Goal: Information Seeking & Learning: Learn about a topic

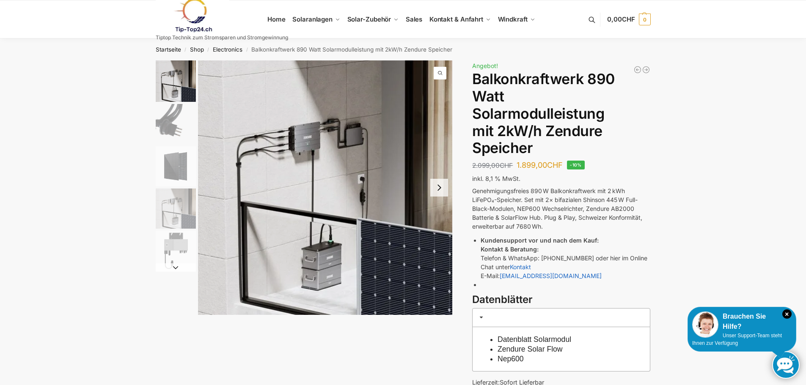
click at [439, 192] on button "Next slide" at bounding box center [439, 188] width 18 height 18
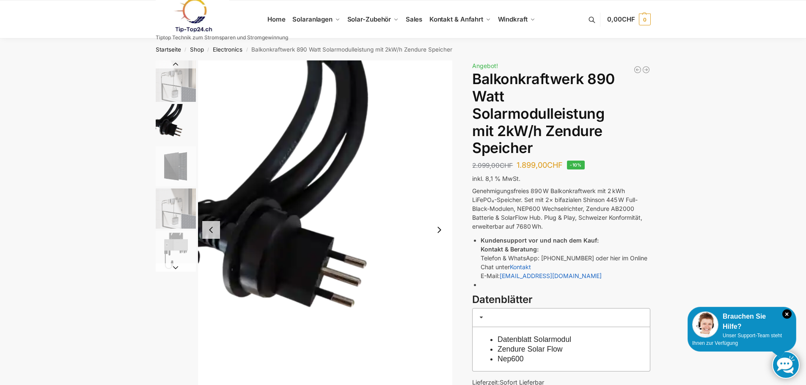
click at [437, 229] on button "Next slide" at bounding box center [439, 230] width 18 height 18
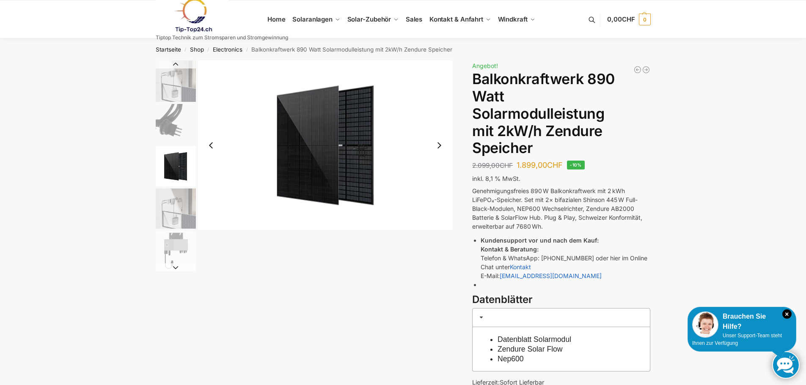
click at [177, 164] on img "3 / 5" at bounding box center [176, 166] width 40 height 40
click at [180, 211] on img "4 / 5" at bounding box center [176, 209] width 40 height 40
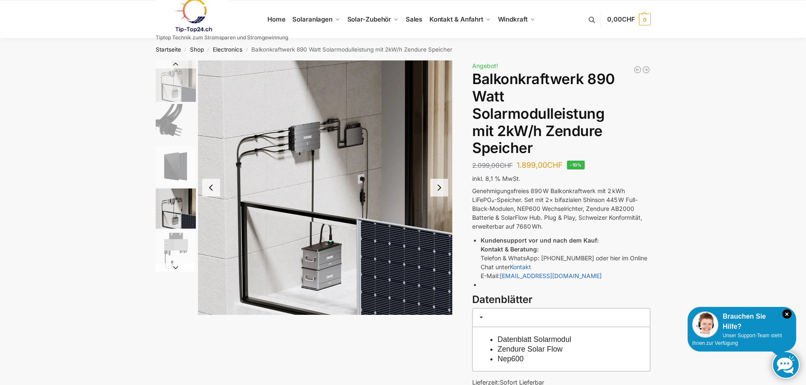
click at [172, 249] on img "5 / 5" at bounding box center [176, 251] width 40 height 40
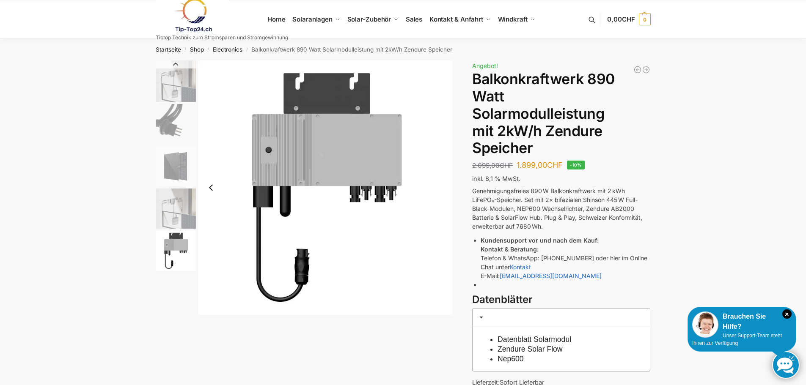
click at [168, 216] on img "4 / 5" at bounding box center [176, 209] width 40 height 40
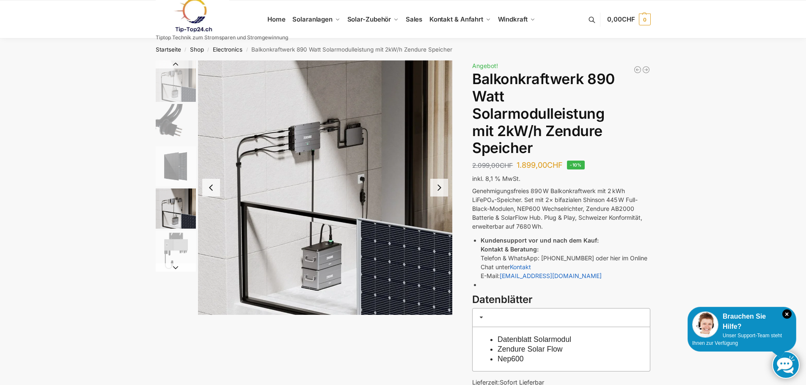
click at [173, 165] on img "3 / 5" at bounding box center [176, 166] width 40 height 40
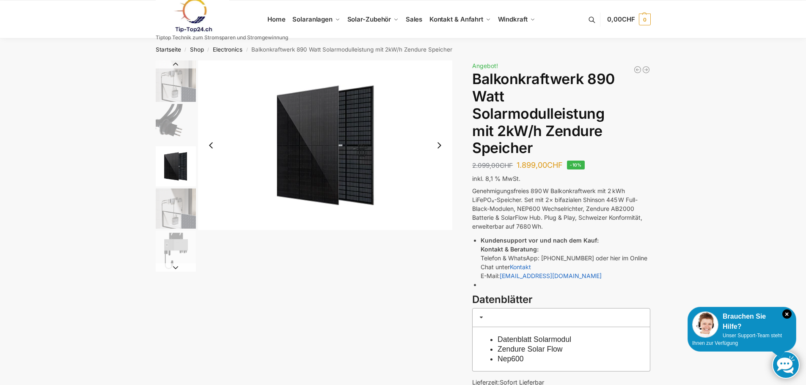
click at [171, 82] on img "1 / 5" at bounding box center [176, 80] width 40 height 41
